Goal: Task Accomplishment & Management: Complete application form

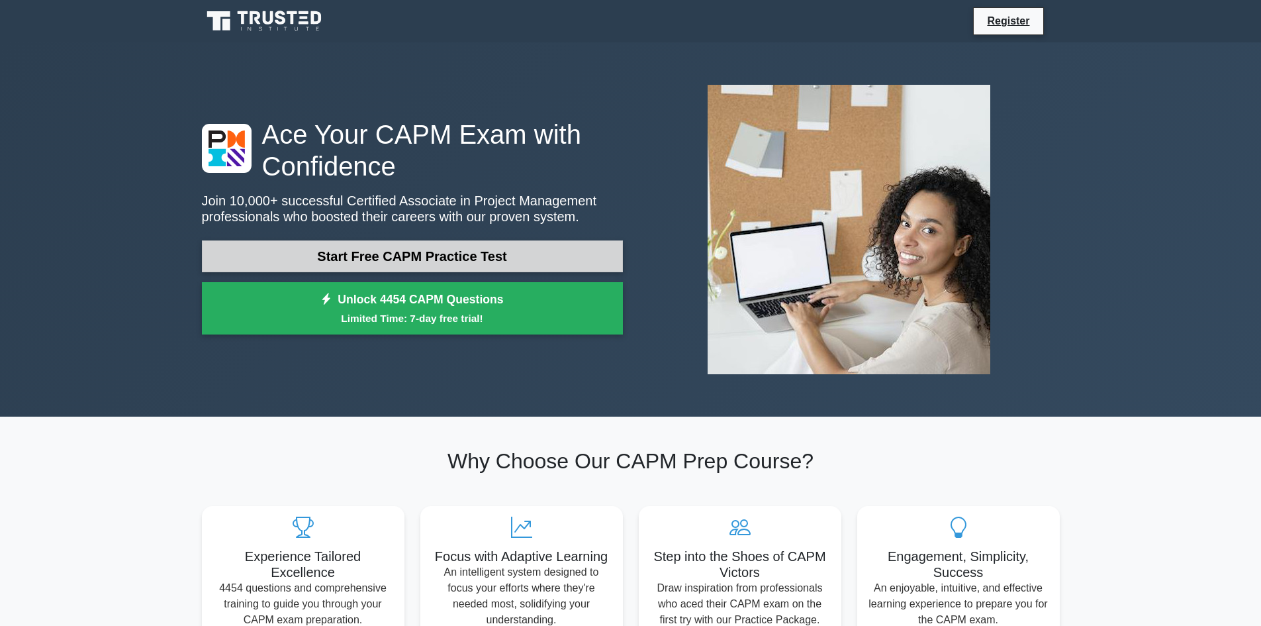
click at [422, 257] on link "Start Free CAPM Practice Test" at bounding box center [412, 256] width 421 height 32
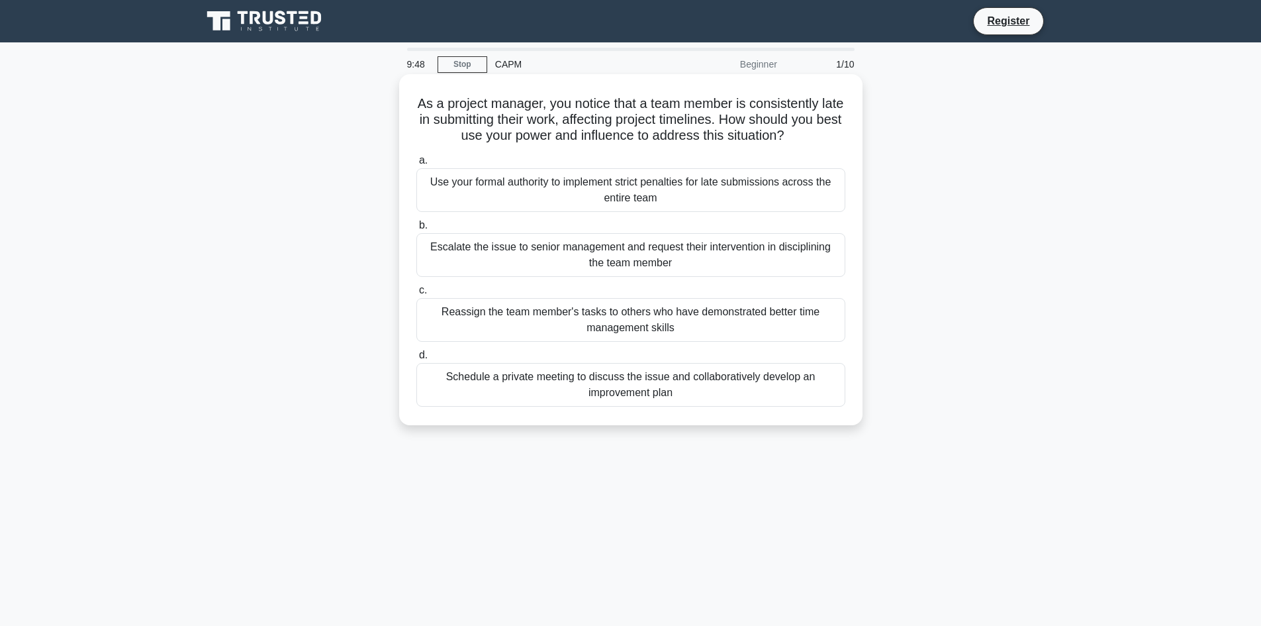
click at [702, 390] on div "Schedule a private meeting to discuss the issue and collaboratively develop an …" at bounding box center [630, 385] width 429 height 44
click at [416, 359] on input "d. Schedule a private meeting to discuss the issue and collaboratively develop …" at bounding box center [416, 355] width 0 height 9
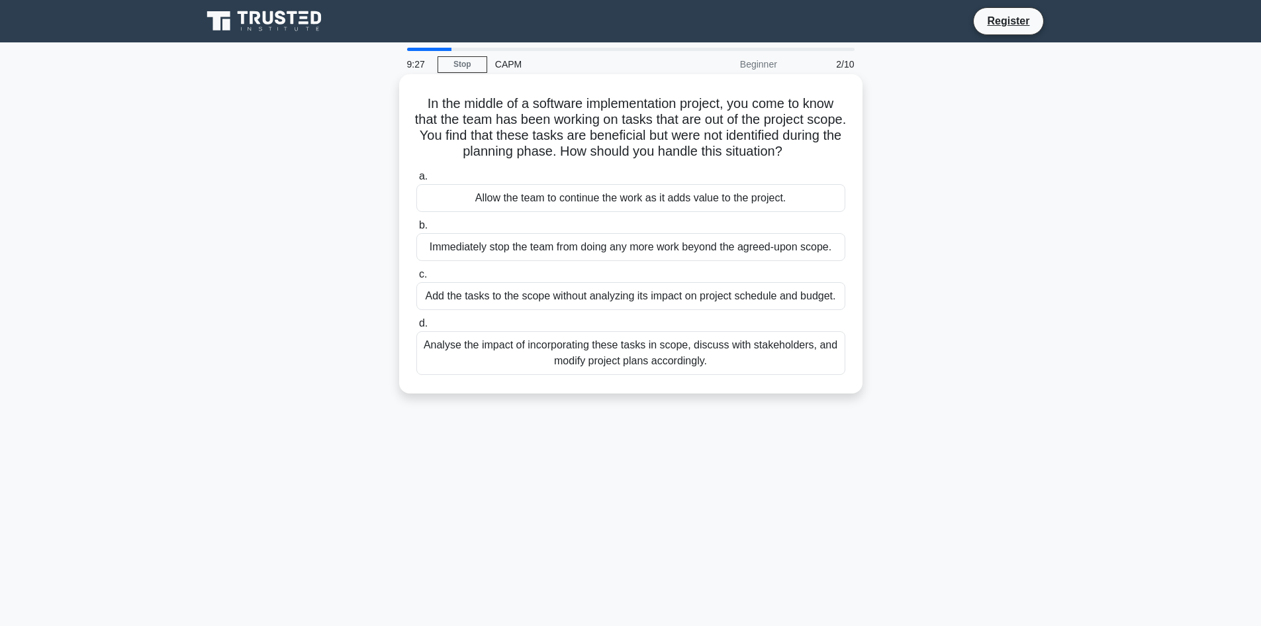
click at [525, 359] on div "Analyse the impact of incorporating these tasks in scope, discuss with stakehol…" at bounding box center [630, 353] width 429 height 44
click at [416, 328] on input "d. Analyse the impact of incorporating these tasks in scope, discuss with stake…" at bounding box center [416, 323] width 0 height 9
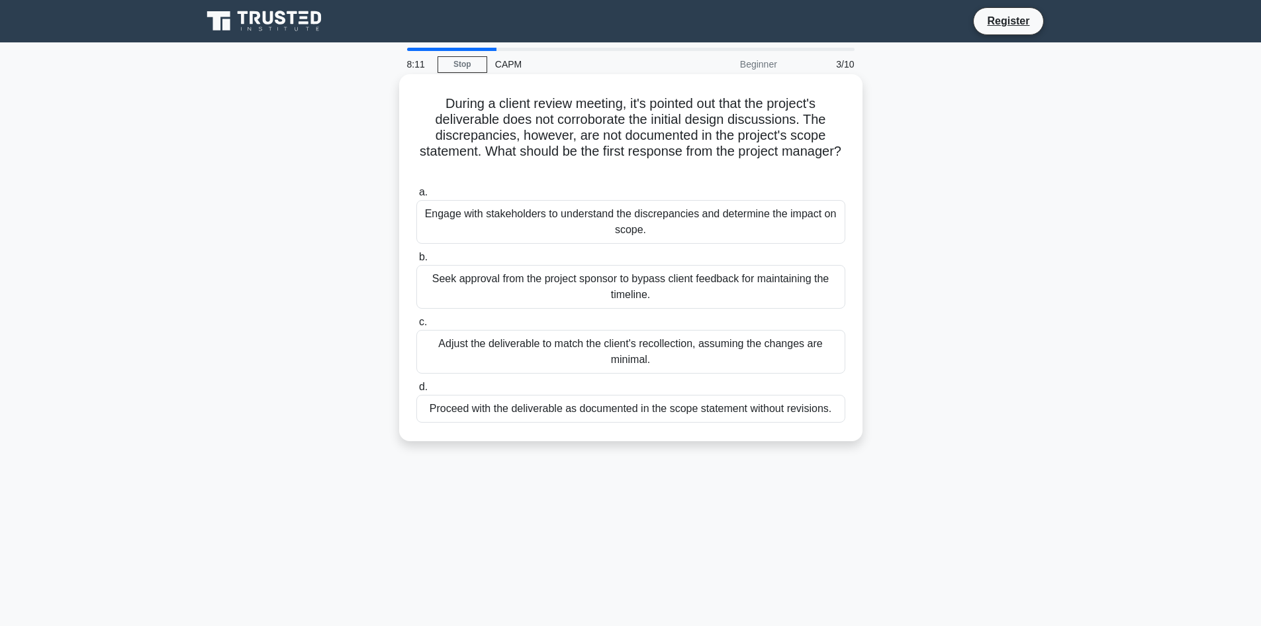
click at [622, 228] on div "Engage with stakeholders to understand the discrepancies and determine the impa…" at bounding box center [630, 222] width 429 height 44
click at [416, 197] on input "a. Engage with stakeholders to understand the discrepancies and determine the i…" at bounding box center [416, 192] width 0 height 9
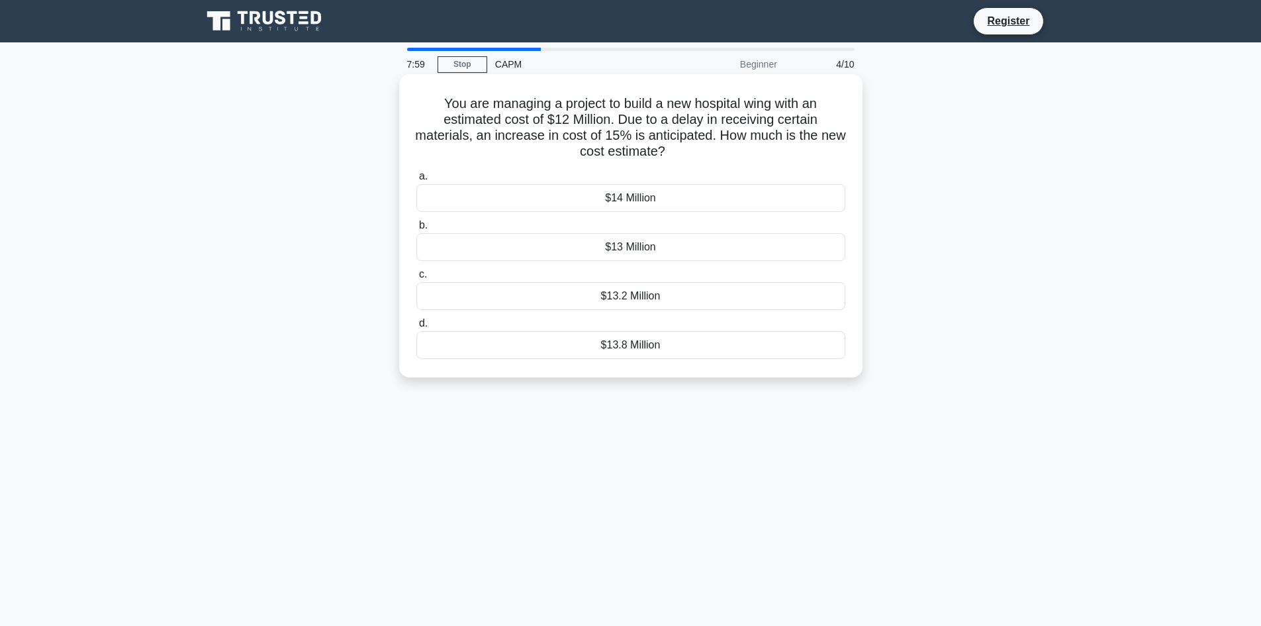
click at [622, 346] on div "$13.8 Million" at bounding box center [630, 345] width 429 height 28
click at [416, 328] on input "d. $13.8 Million" at bounding box center [416, 323] width 0 height 9
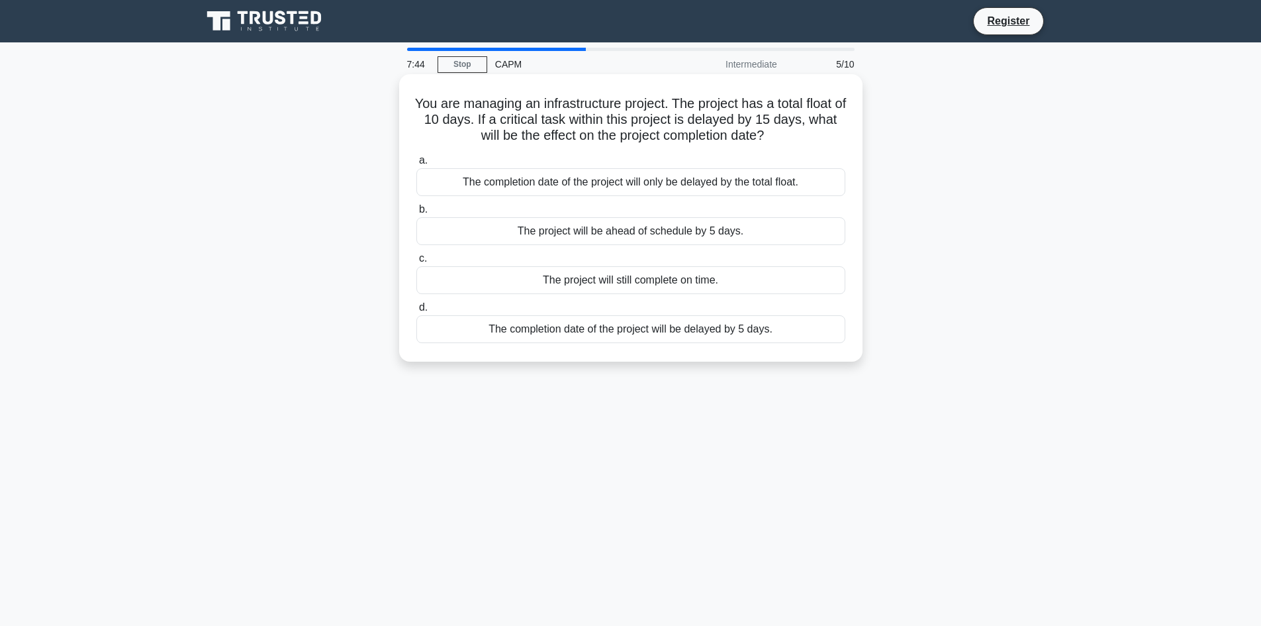
click at [640, 327] on div "The completion date of the project will be delayed by 5 days." at bounding box center [630, 329] width 429 height 28
click at [416, 312] on input "d. The completion date of the project will be delayed by 5 days." at bounding box center [416, 307] width 0 height 9
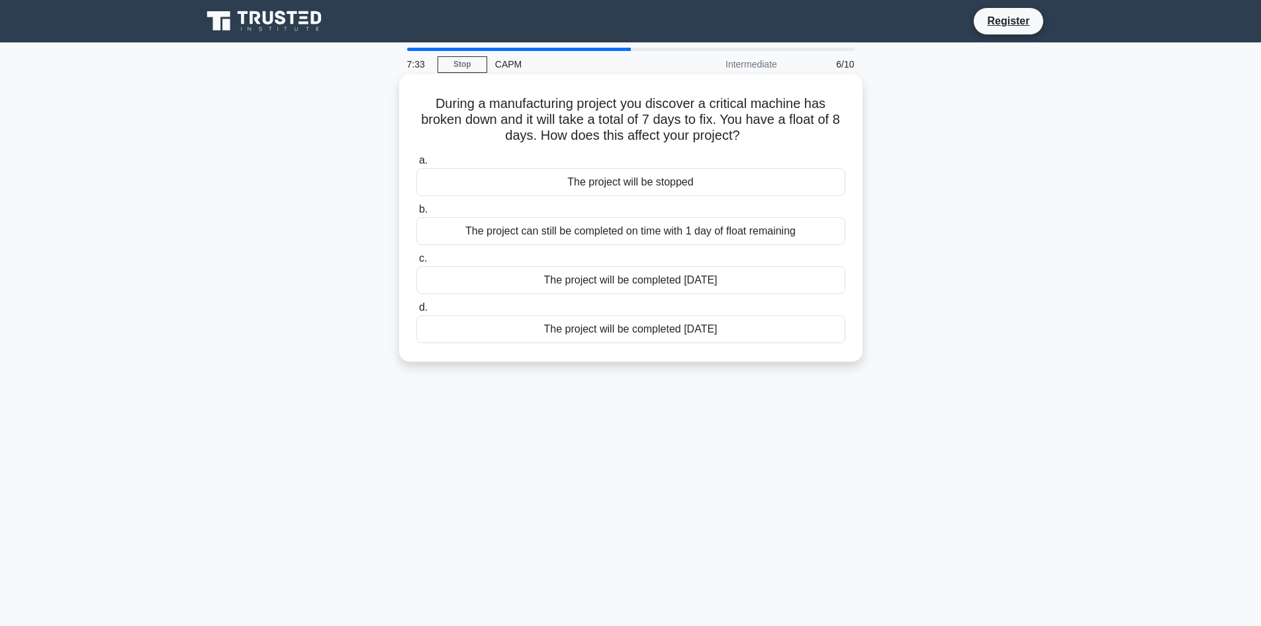
click at [596, 236] on div "The project can still be completed on time with 1 day of float remaining" at bounding box center [630, 231] width 429 height 28
click at [416, 214] on input "b. The project can still be completed on time with 1 day of float remaining" at bounding box center [416, 209] width 0 height 9
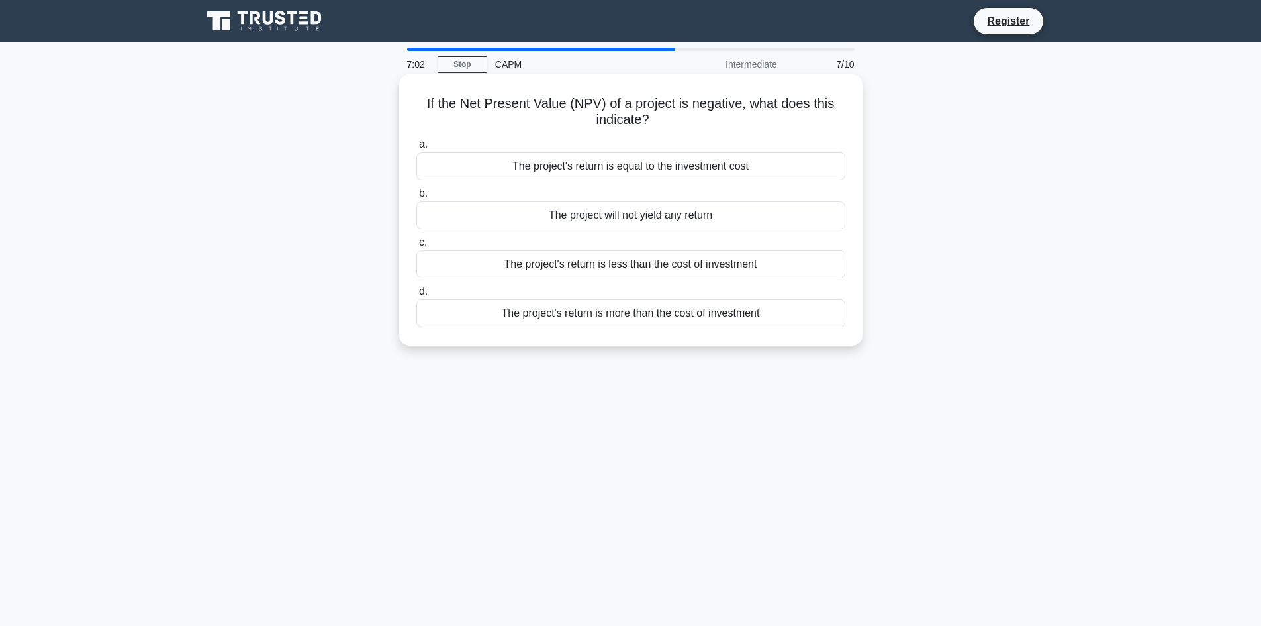
click at [671, 320] on div "The project's return is more than the cost of investment" at bounding box center [630, 313] width 429 height 28
click at [416, 296] on input "d. The project's return is more than the cost of investment" at bounding box center [416, 291] width 0 height 9
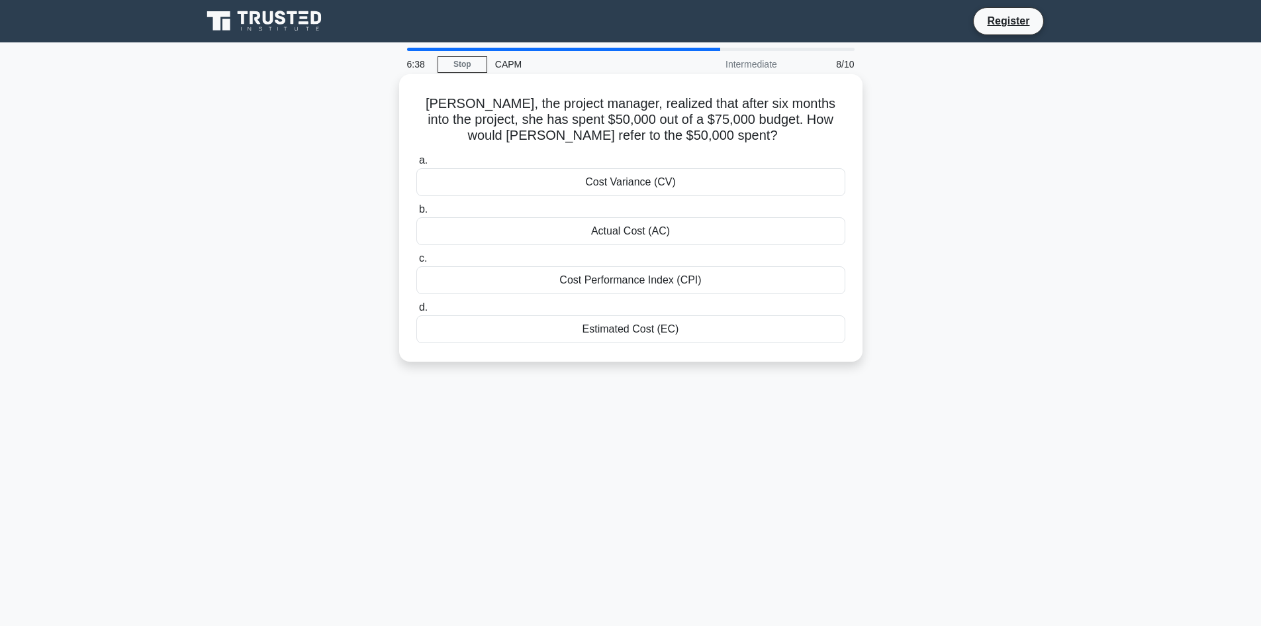
click at [600, 238] on div "Actual Cost (AC)" at bounding box center [630, 231] width 429 height 28
click at [416, 214] on input "b. Actual Cost (AC)" at bounding box center [416, 209] width 0 height 9
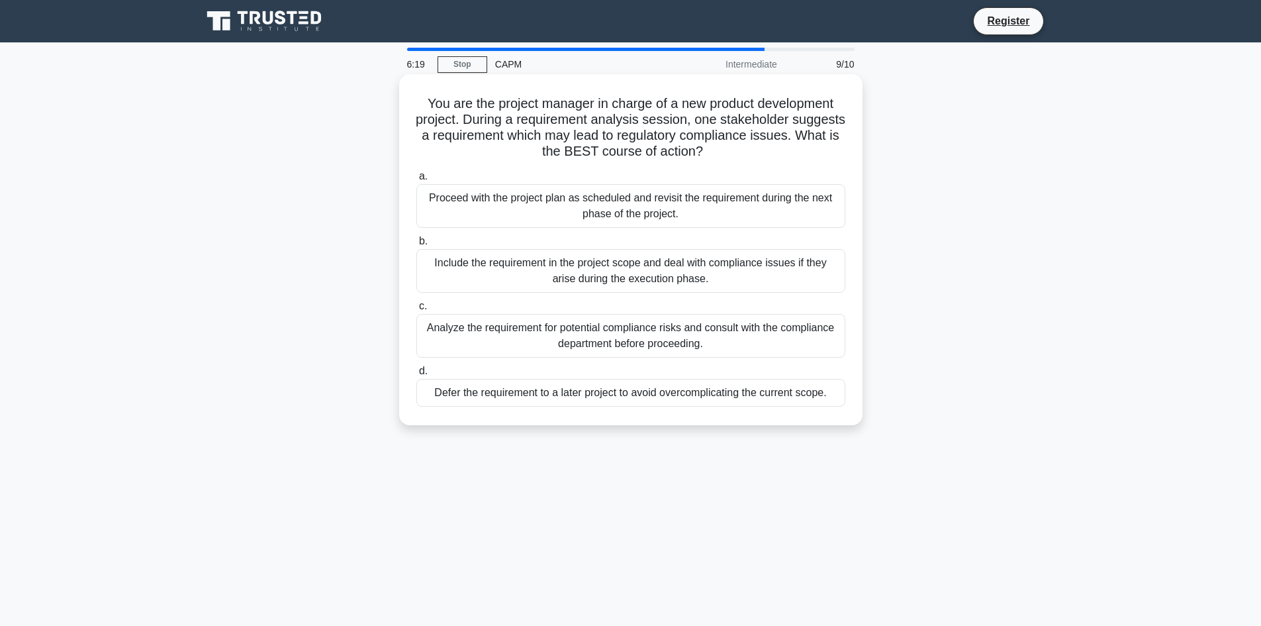
click at [713, 340] on div "Analyze the requirement for potential compliance risks and consult with the com…" at bounding box center [630, 336] width 429 height 44
click at [416, 310] on input "c. Analyze the requirement for potential compliance risks and consult with the …" at bounding box center [416, 306] width 0 height 9
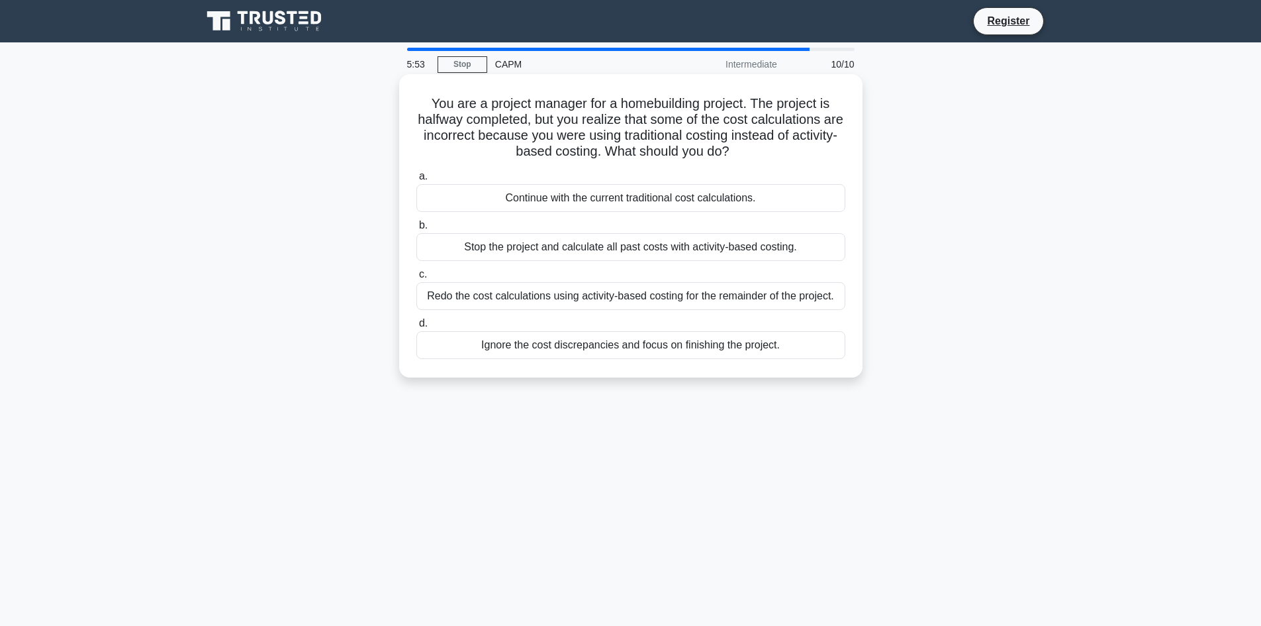
click at [608, 250] on div "Stop the project and calculate all past costs with activity-based costing." at bounding box center [630, 247] width 429 height 28
click at [416, 230] on input "b. Stop the project and calculate all past costs with activity-based costing." at bounding box center [416, 225] width 0 height 9
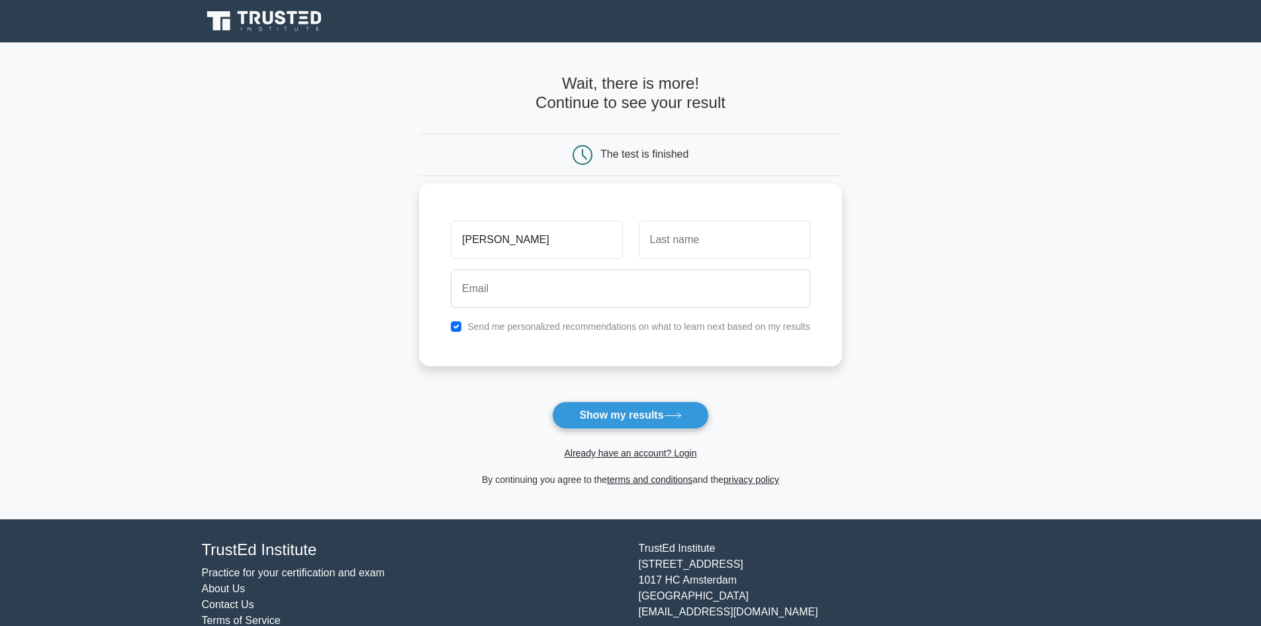
type input "Matthew"
click at [667, 247] on input "text" at bounding box center [724, 239] width 171 height 38
type input "Spoleti"
click at [602, 289] on input "email" at bounding box center [630, 288] width 359 height 38
type input "matthew.spoleti@hotmail.com"
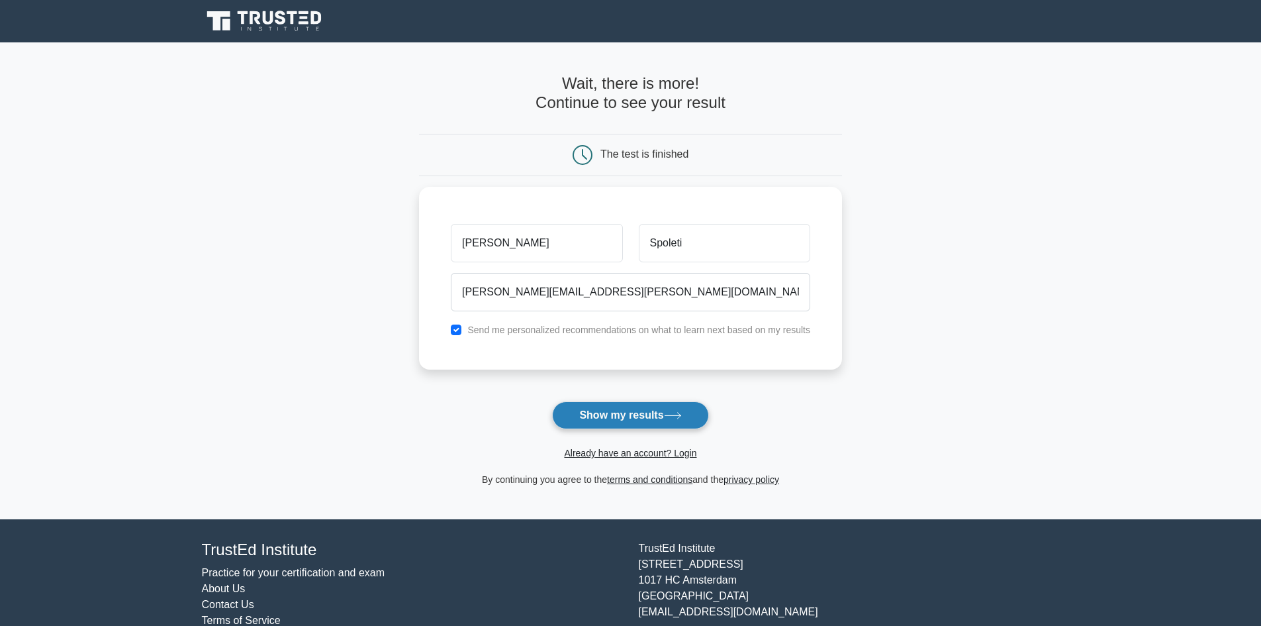
click at [659, 424] on button "Show my results" at bounding box center [630, 415] width 156 height 28
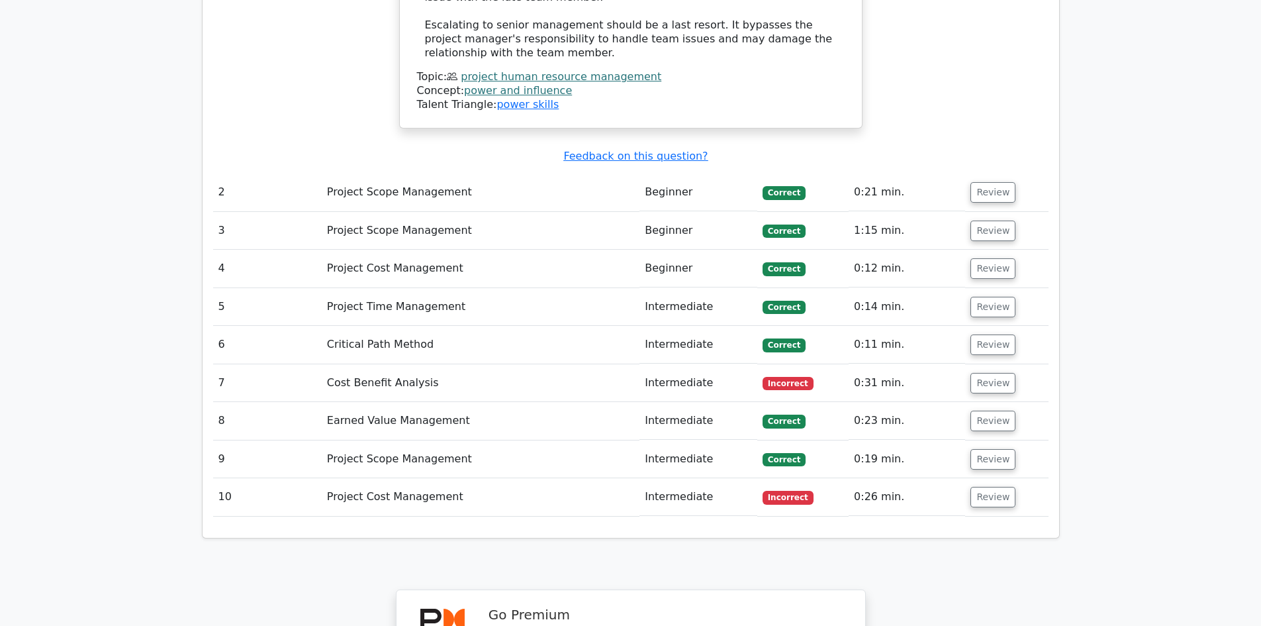
scroll to position [1986, 0]
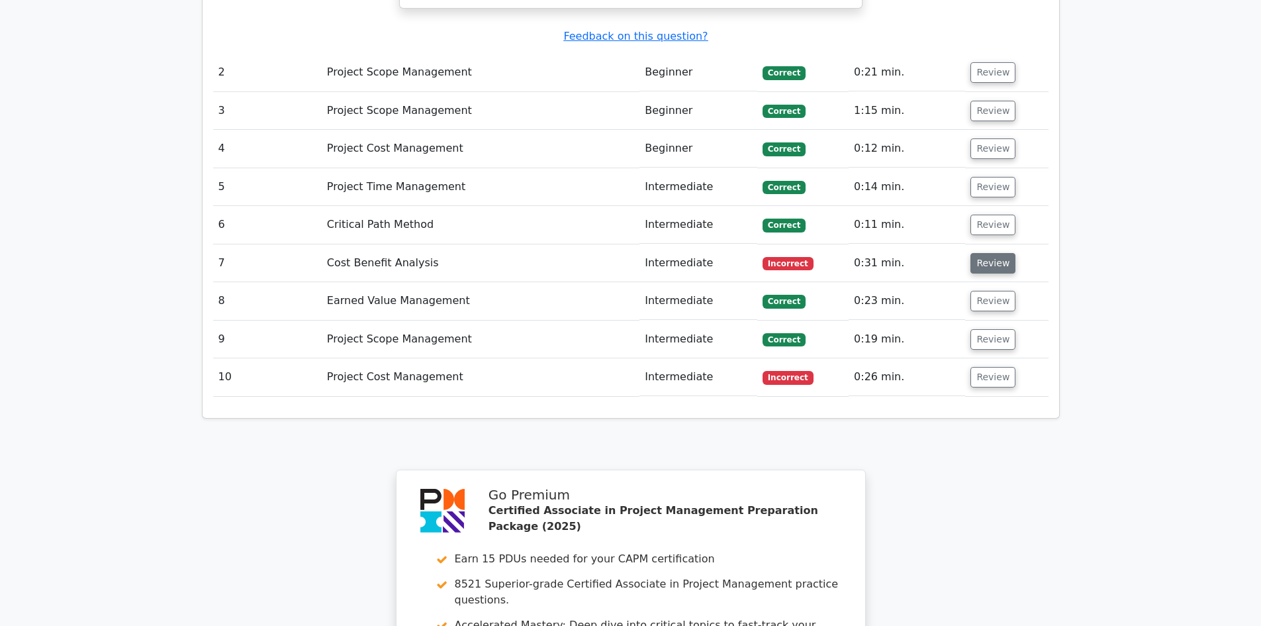
click at [996, 253] on button "Review" at bounding box center [993, 263] width 45 height 21
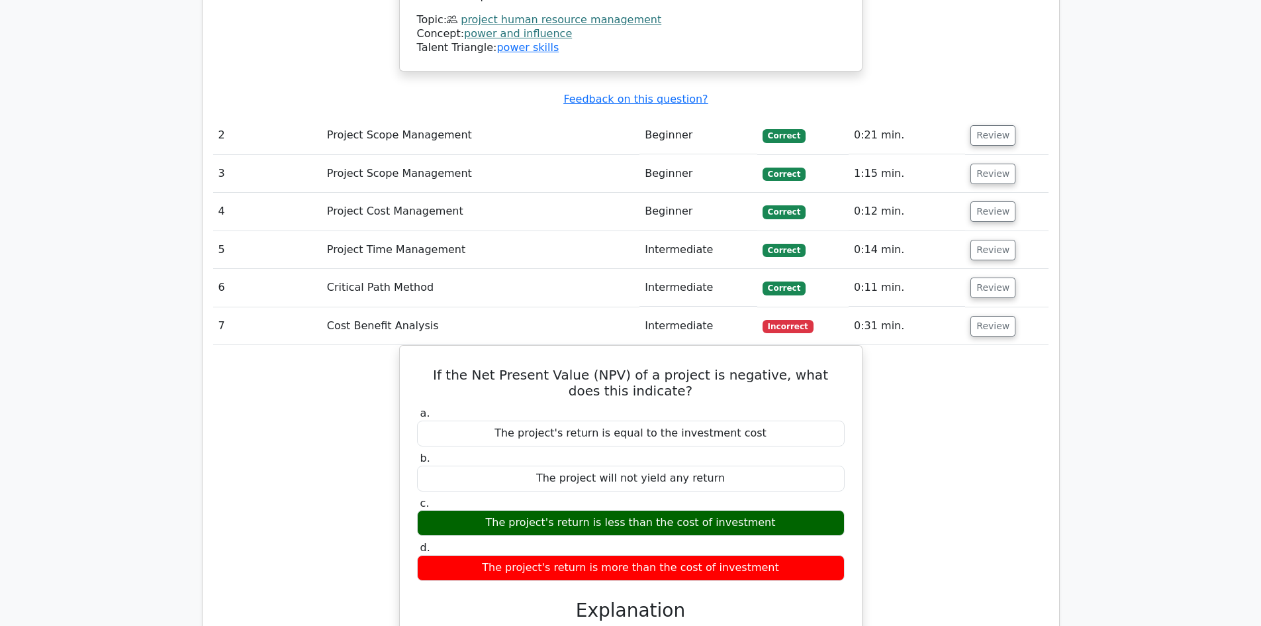
scroll to position [1920, 0]
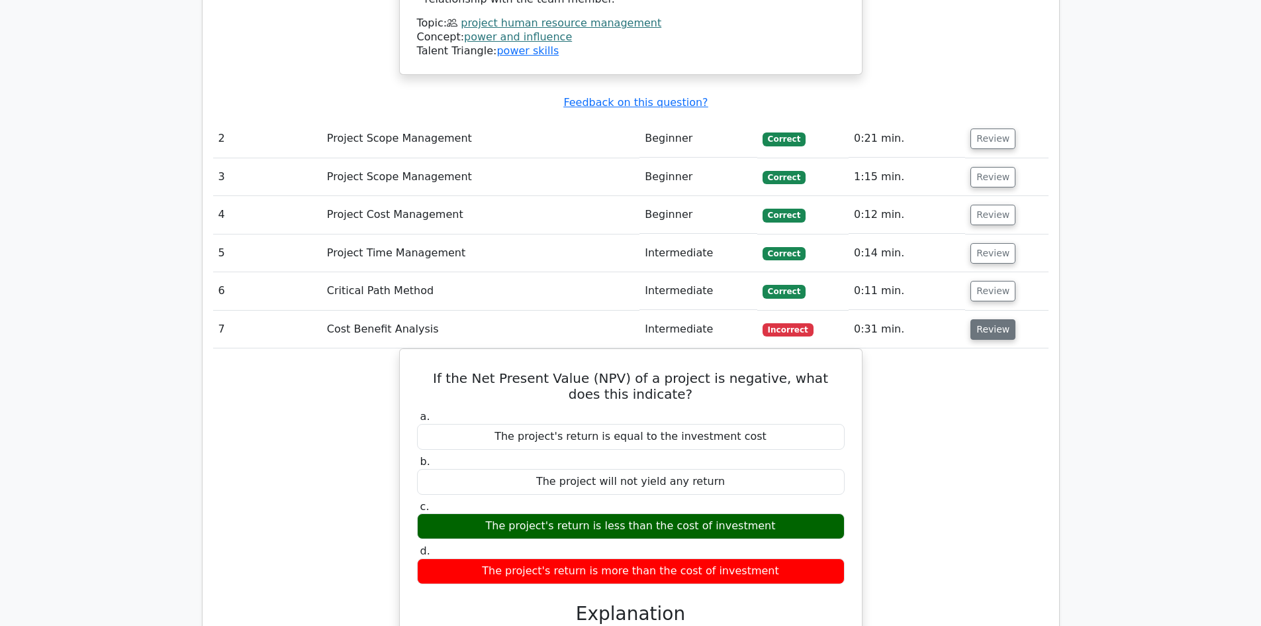
click at [990, 319] on button "Review" at bounding box center [993, 329] width 45 height 21
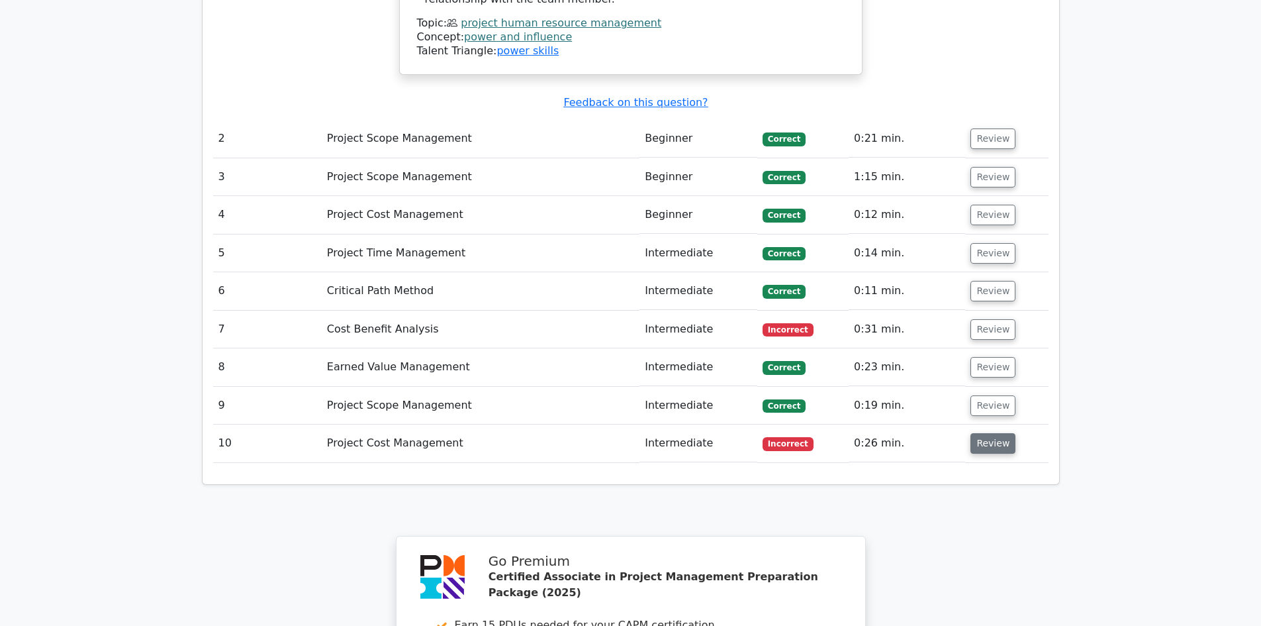
click at [992, 433] on button "Review" at bounding box center [993, 443] width 45 height 21
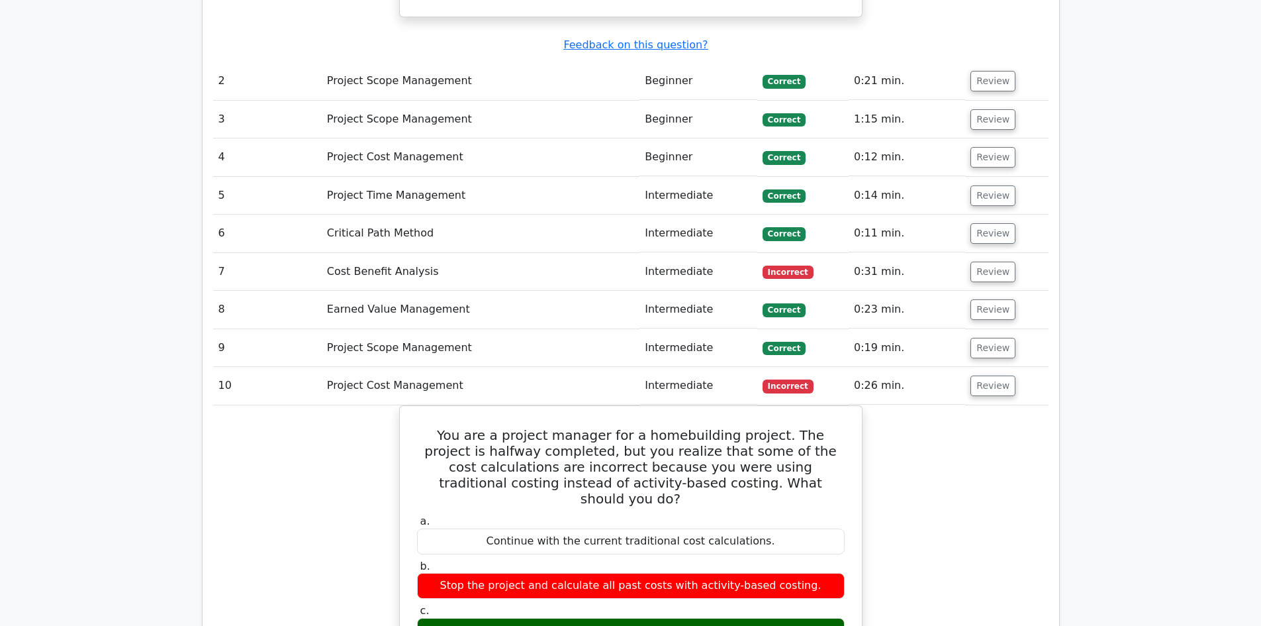
scroll to position [2052, 0]
